Goal: Information Seeking & Learning: Learn about a topic

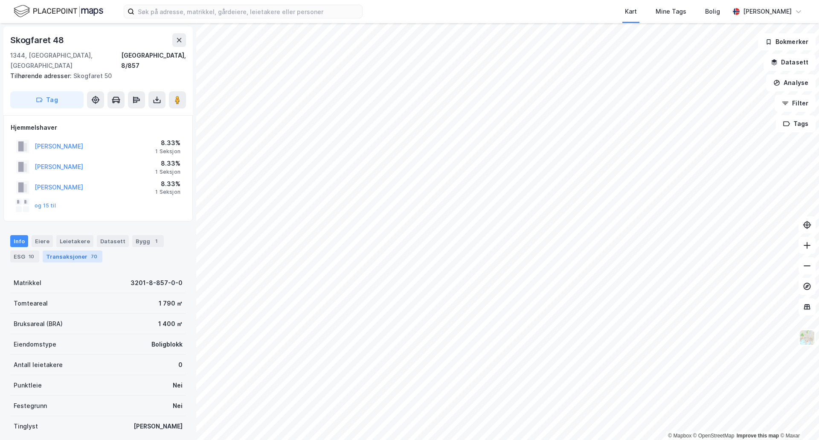
click at [68, 251] on div "Transaksjoner 70" at bounding box center [73, 257] width 60 height 12
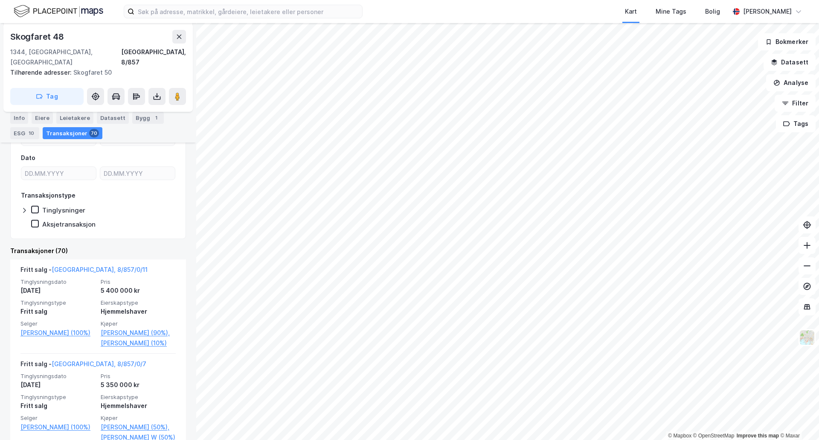
scroll to position [171, 0]
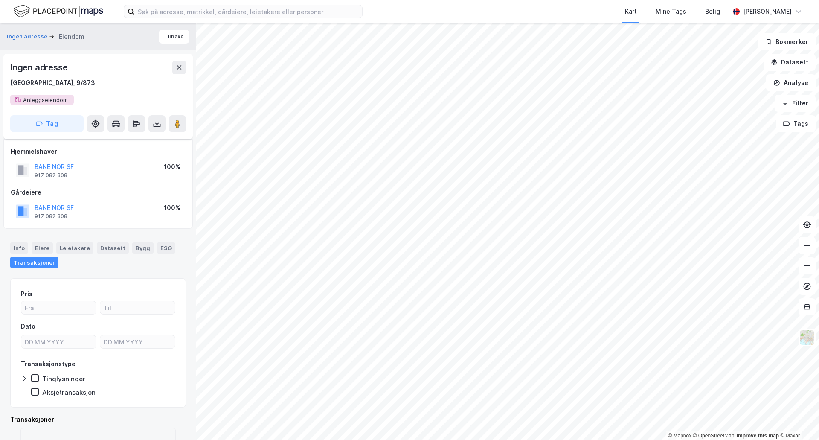
scroll to position [37, 0]
